Goal: Transaction & Acquisition: Purchase product/service

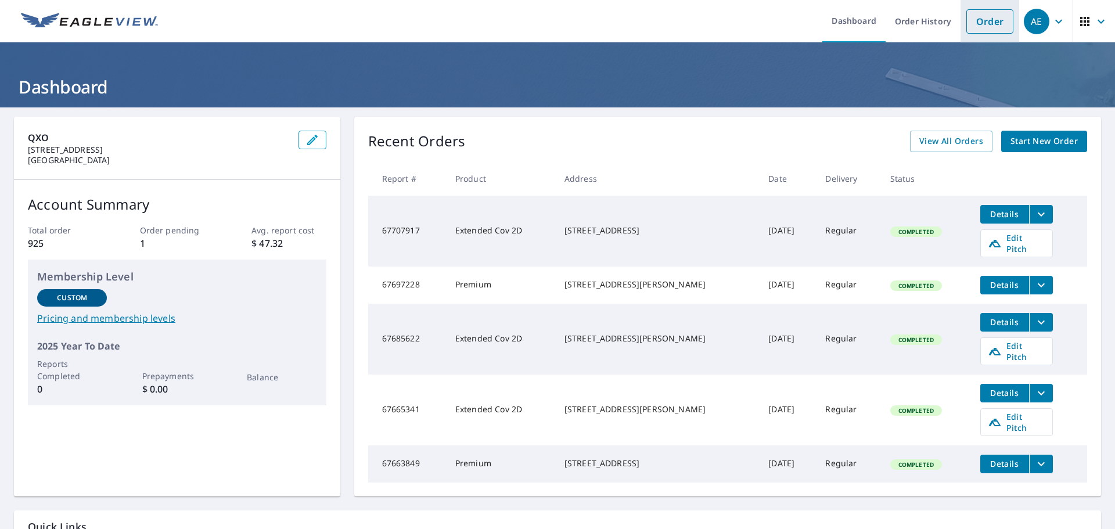
click at [986, 26] on link "Order" at bounding box center [989, 21] width 47 height 24
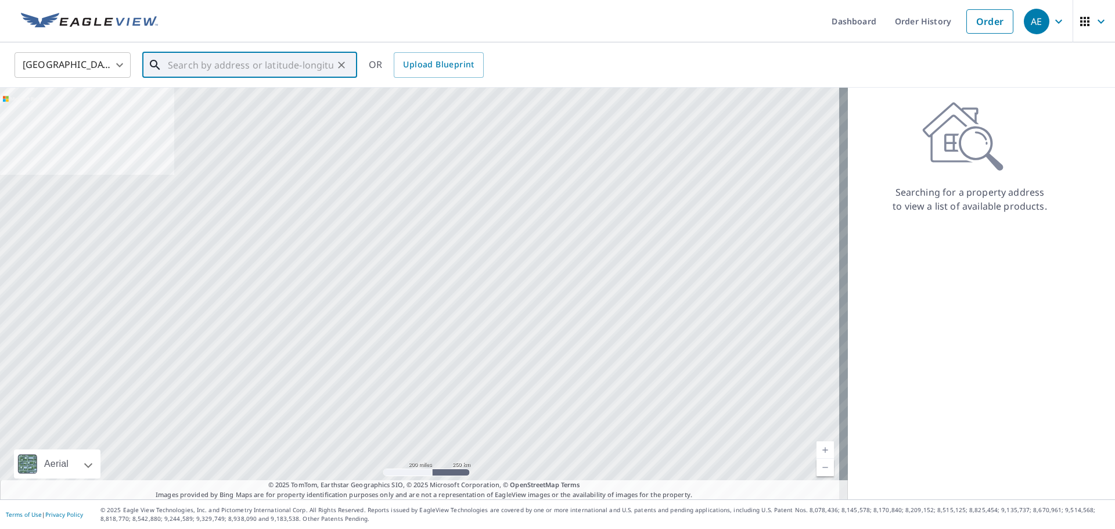
click at [201, 67] on input "text" at bounding box center [250, 65] width 165 height 33
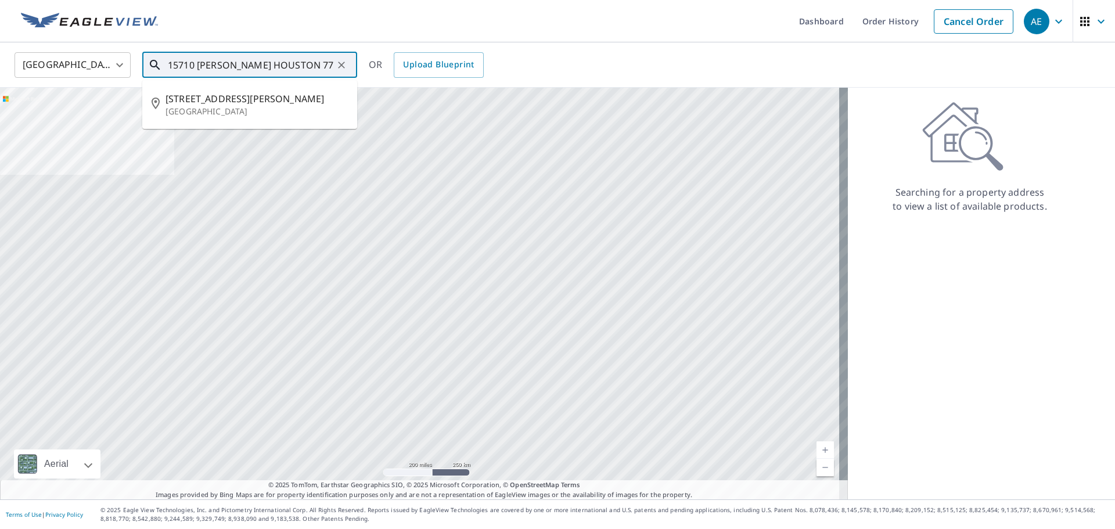
type input "15710 [PERSON_NAME] HOUSTON 77068"
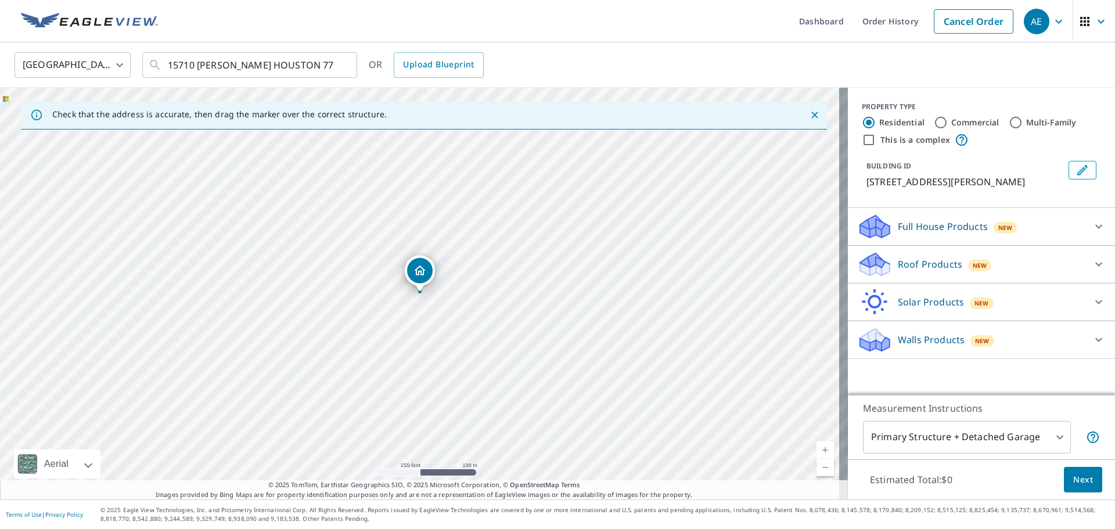
click at [421, 271] on icon "Dropped pin, building 1, Residential property, 15710 T C Jester Blvd Houston, T…" at bounding box center [420, 271] width 14 height 14
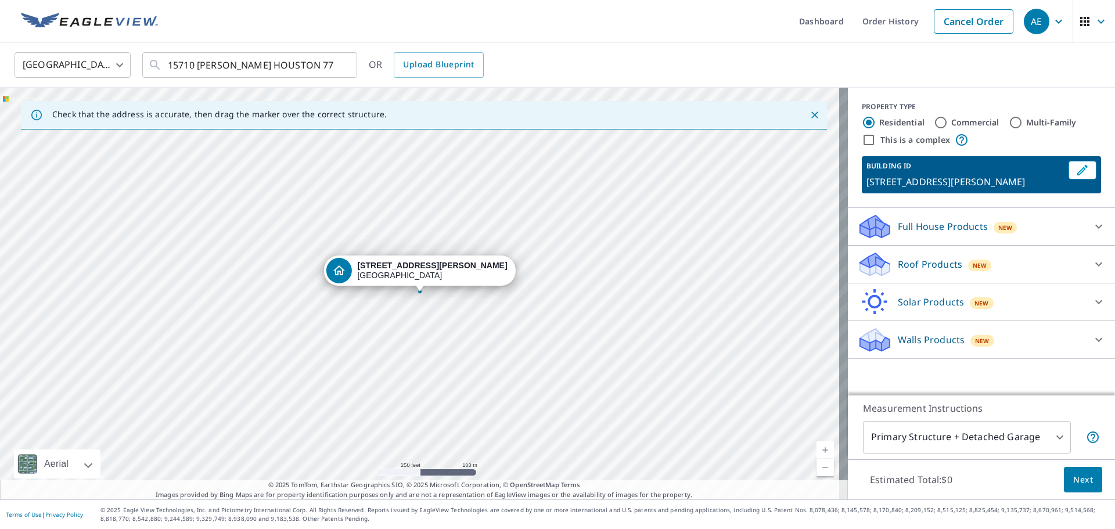
click at [872, 262] on icon at bounding box center [875, 260] width 30 height 15
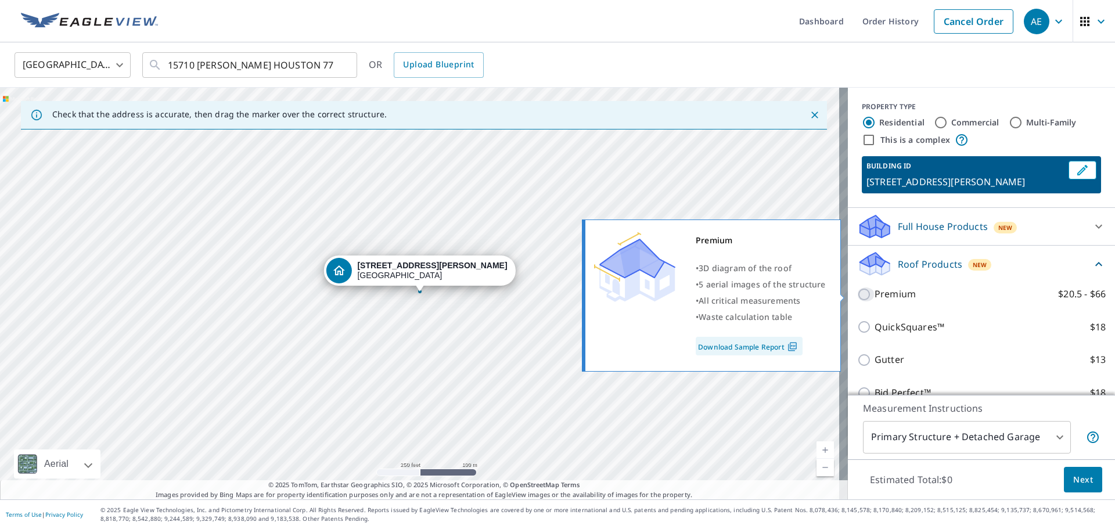
click at [857, 293] on input "Premium $20.5 - $66" at bounding box center [865, 294] width 17 height 14
checkbox input "true"
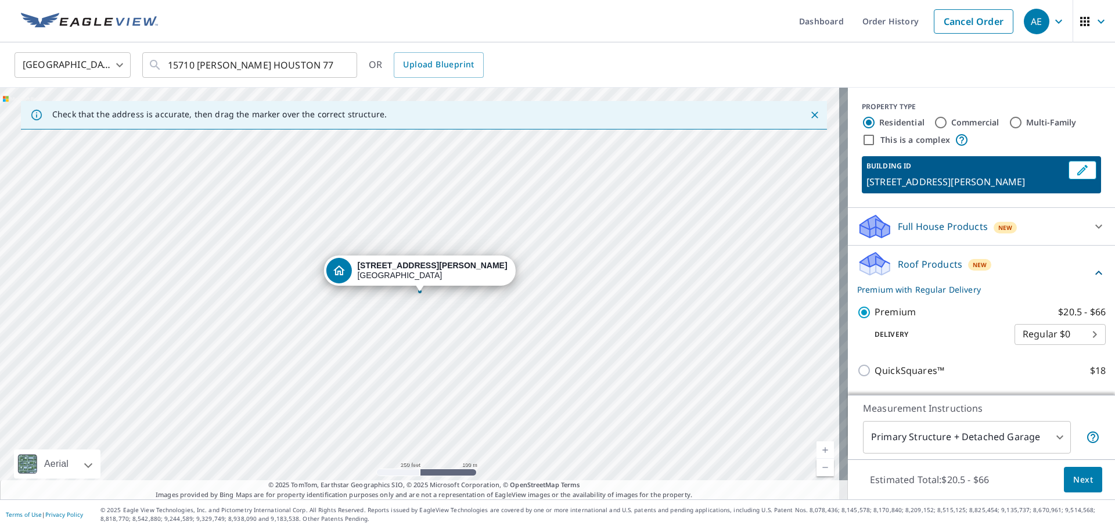
click at [1076, 477] on span "Next" at bounding box center [1083, 480] width 20 height 15
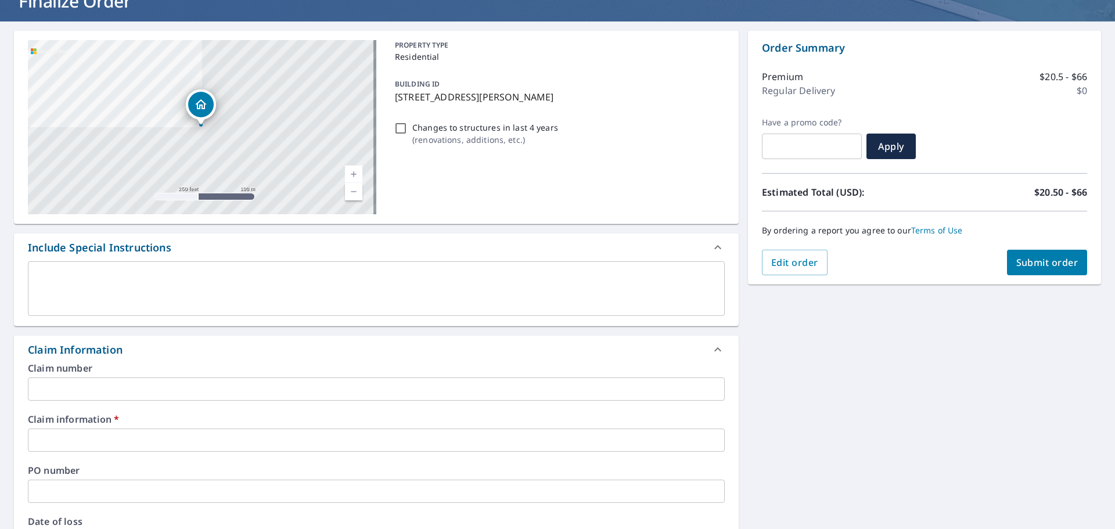
scroll to position [232, 0]
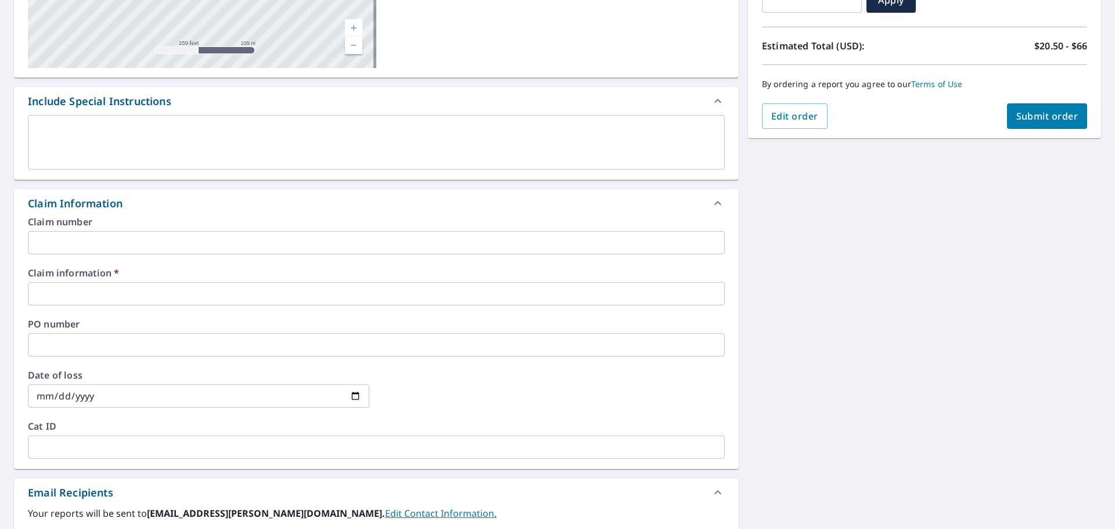
click at [112, 293] on input "text" at bounding box center [376, 293] width 697 height 23
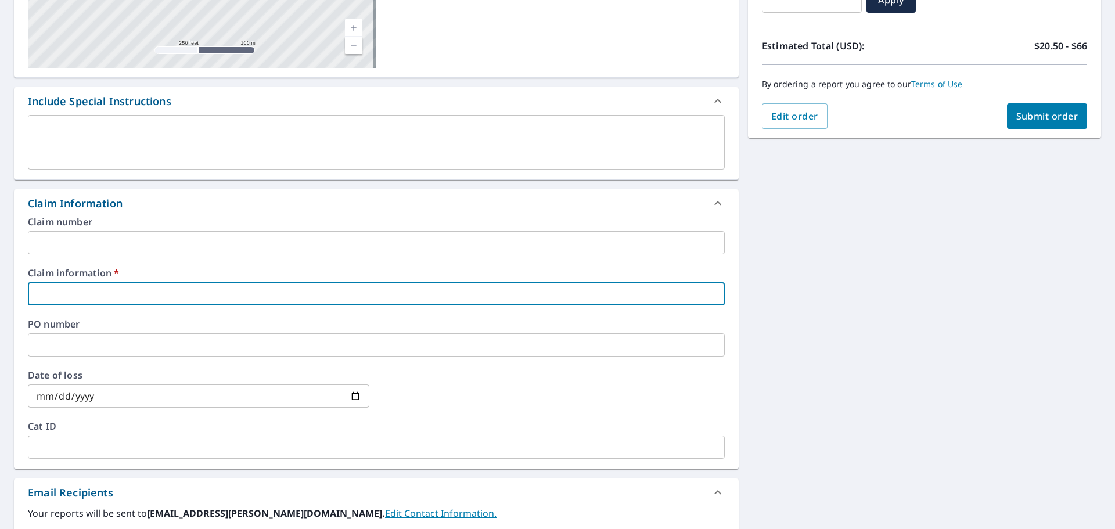
type input "602353"
checkbox input "true"
click at [91, 344] on input "text" at bounding box center [376, 344] width 697 height 23
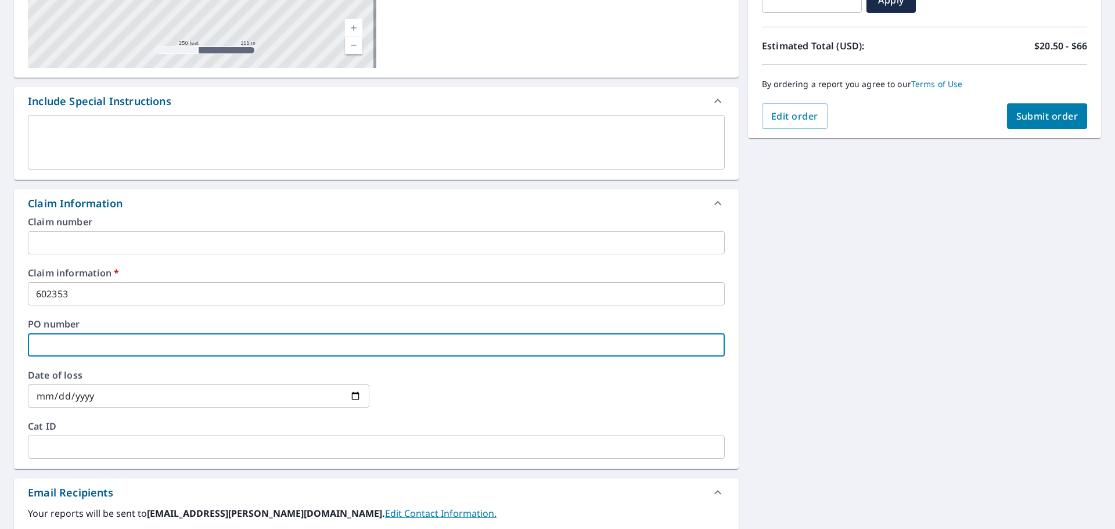
type input "602353/ [PERSON_NAME]"
checkbox input "true"
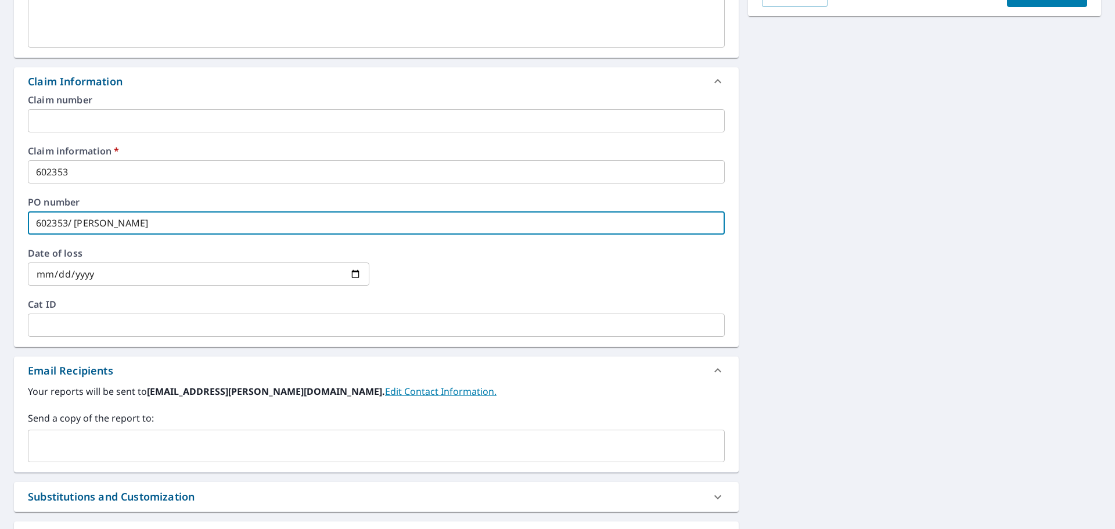
scroll to position [460, 0]
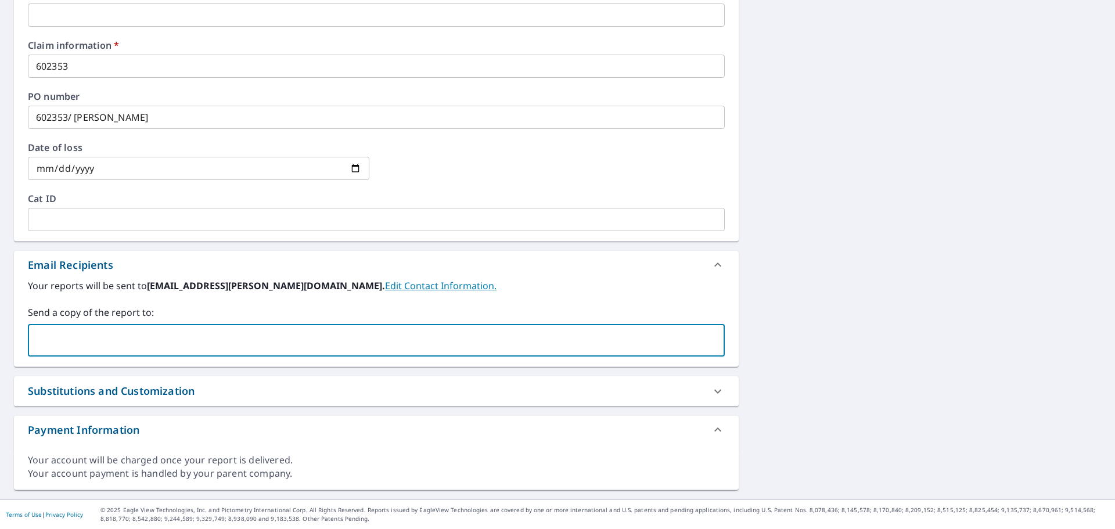
click at [87, 344] on input "text" at bounding box center [367, 340] width 669 height 22
type input "[PERSON_NAME][EMAIL_ADDRESS][PERSON_NAME][DOMAIN_NAME]"
checkbox input "true"
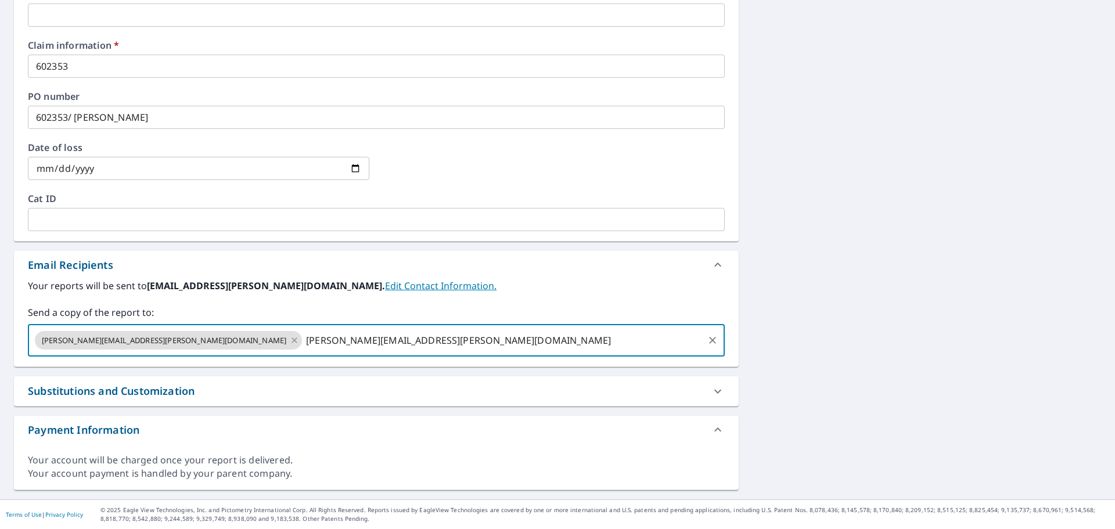
type input "[PERSON_NAME][EMAIL_ADDRESS][PERSON_NAME][DOMAIN_NAME]"
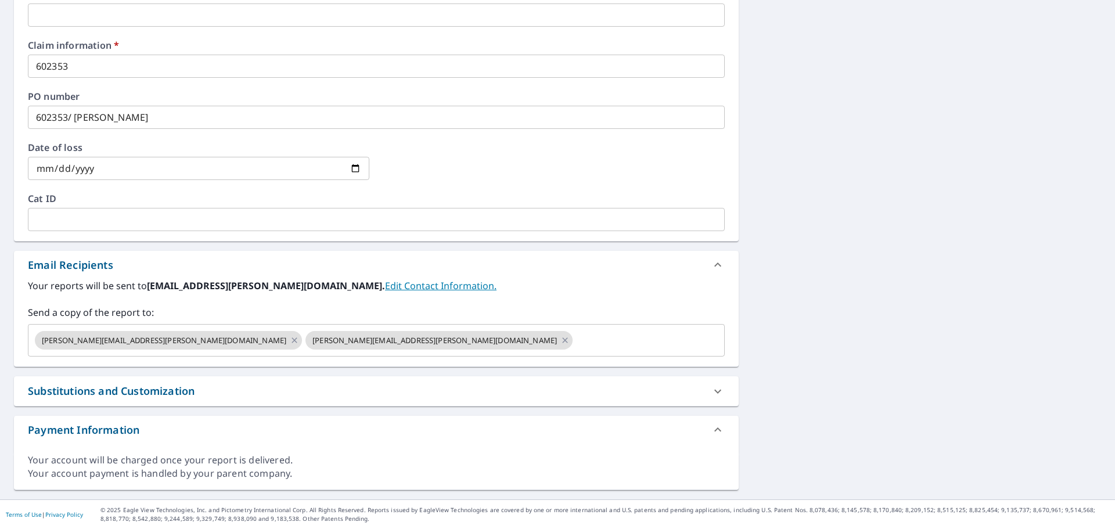
scroll to position [111, 0]
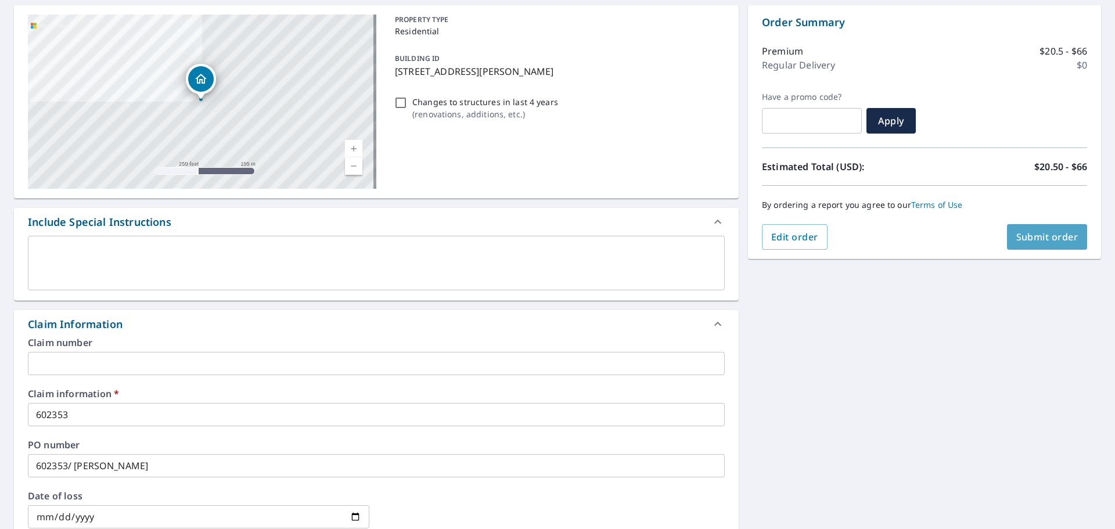
click at [1029, 238] on span "Submit order" at bounding box center [1047, 236] width 62 height 13
checkbox input "true"
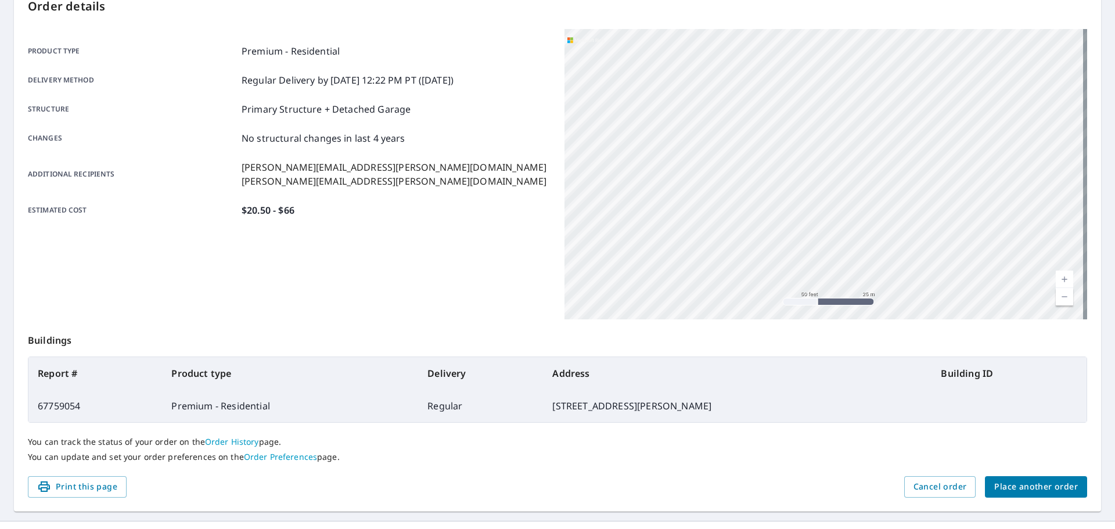
scroll to position [154, 0]
